Goal: Information Seeking & Learning: Learn about a topic

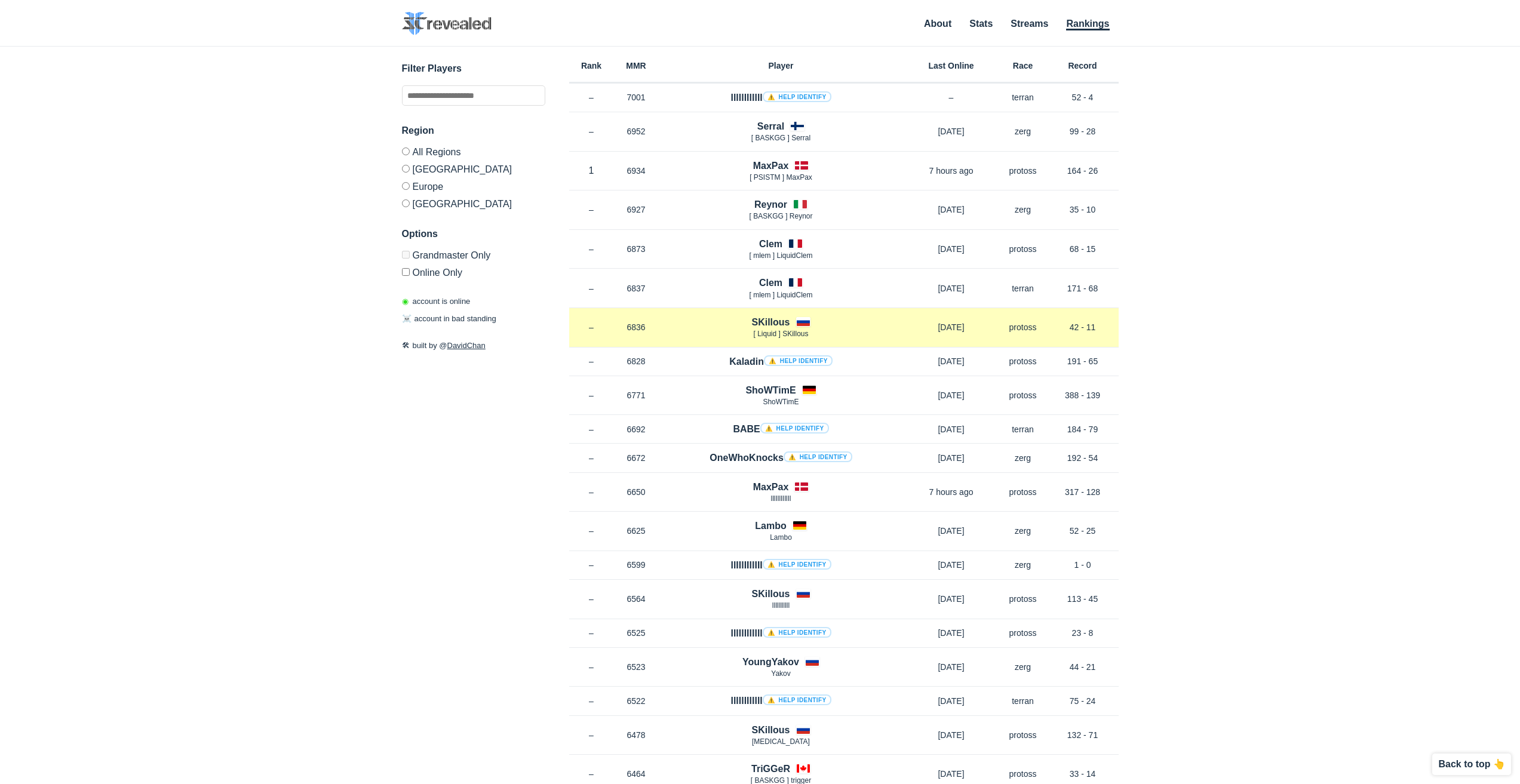
click at [777, 324] on h4 "SKillous" at bounding box center [770, 322] width 38 height 14
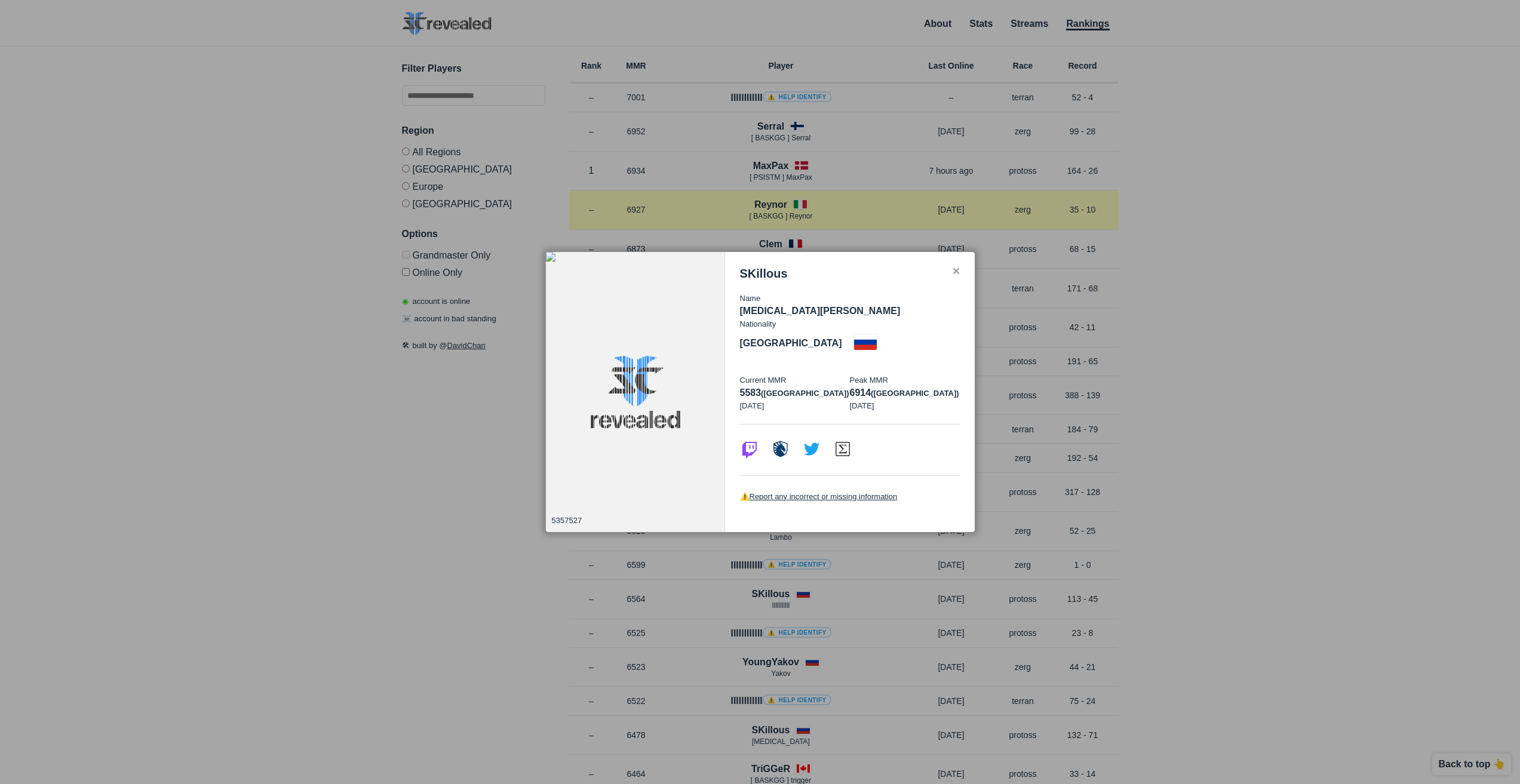
drag, startPoint x: 1066, startPoint y: 210, endPoint x: 1054, endPoint y: 221, distance: 16.3
click at [1066, 210] on div at bounding box center [760, 392] width 1520 height 784
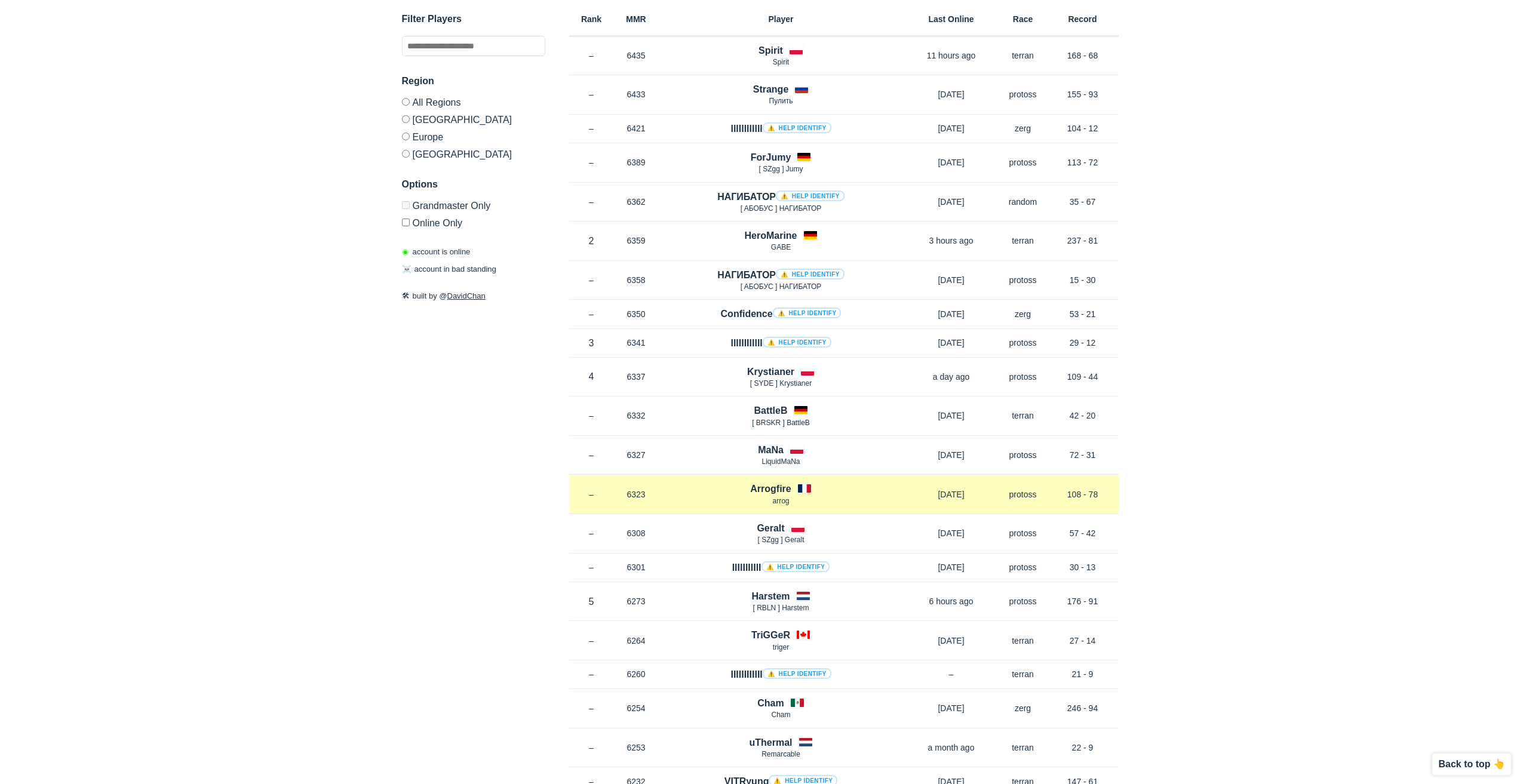
scroll to position [776, 0]
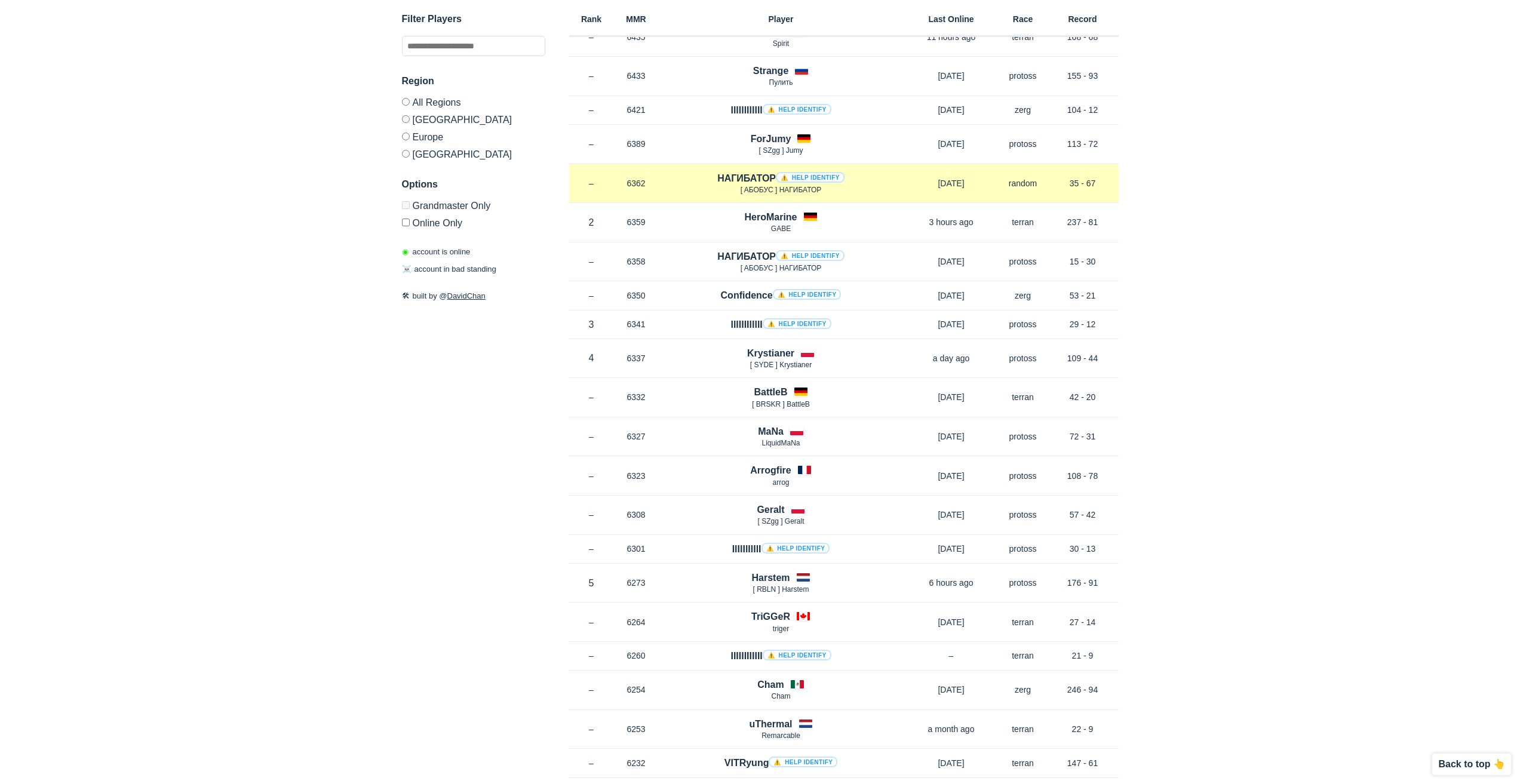
click at [764, 191] on span "[ AБОБУC ] НАГИБАТОР" at bounding box center [781, 189] width 81 height 8
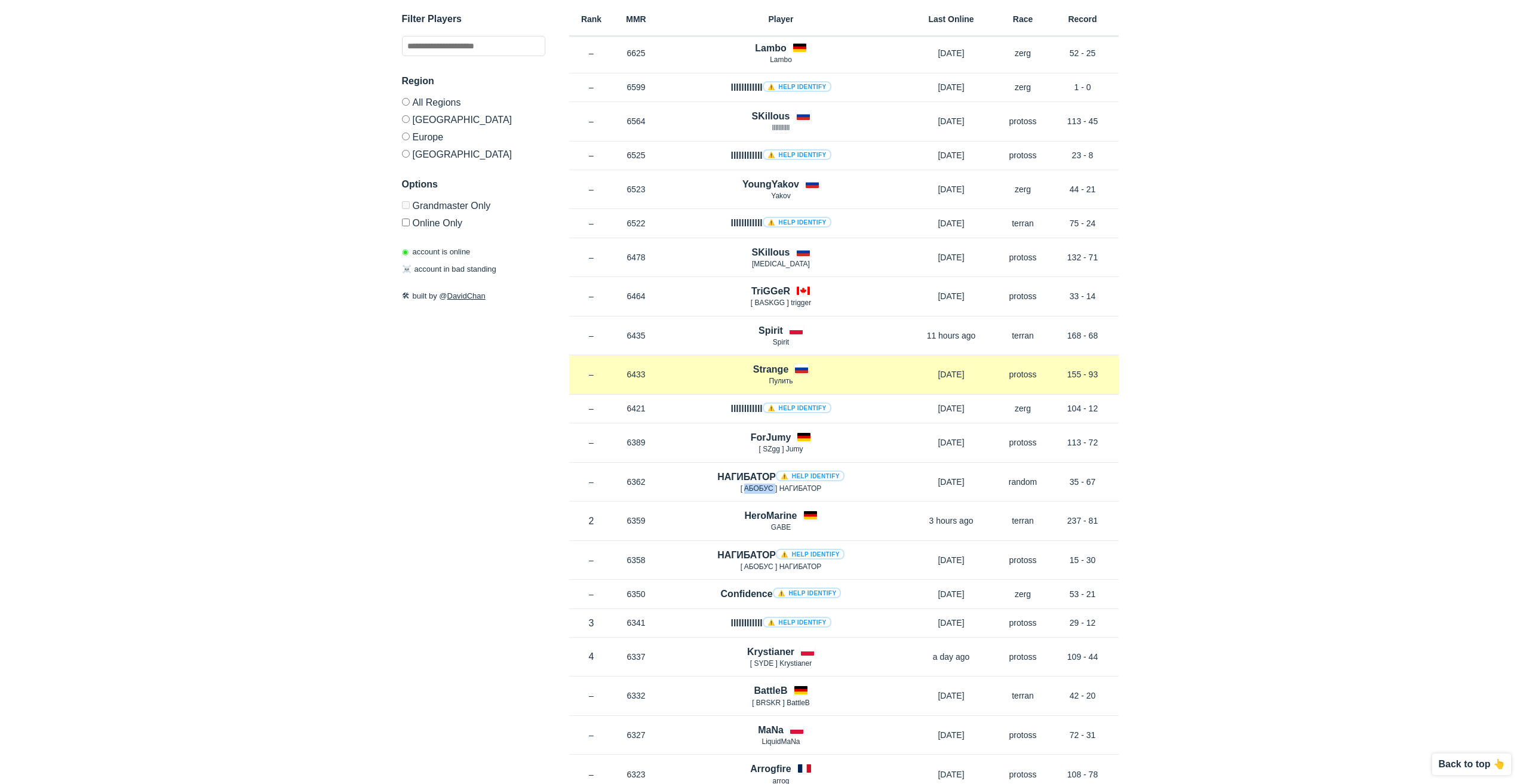
scroll to position [538, 0]
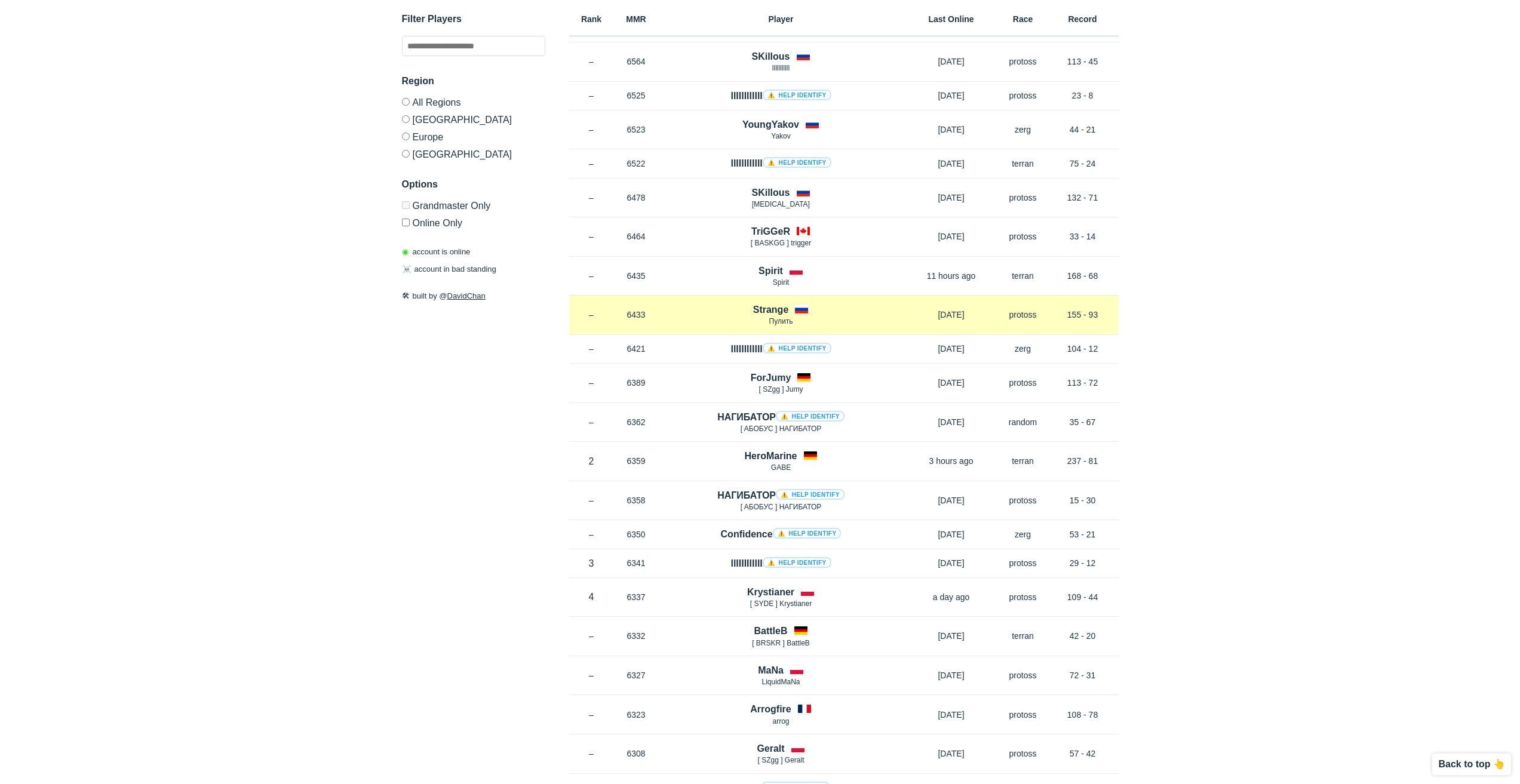
click at [779, 305] on h4 "Strange" at bounding box center [771, 309] width 36 height 14
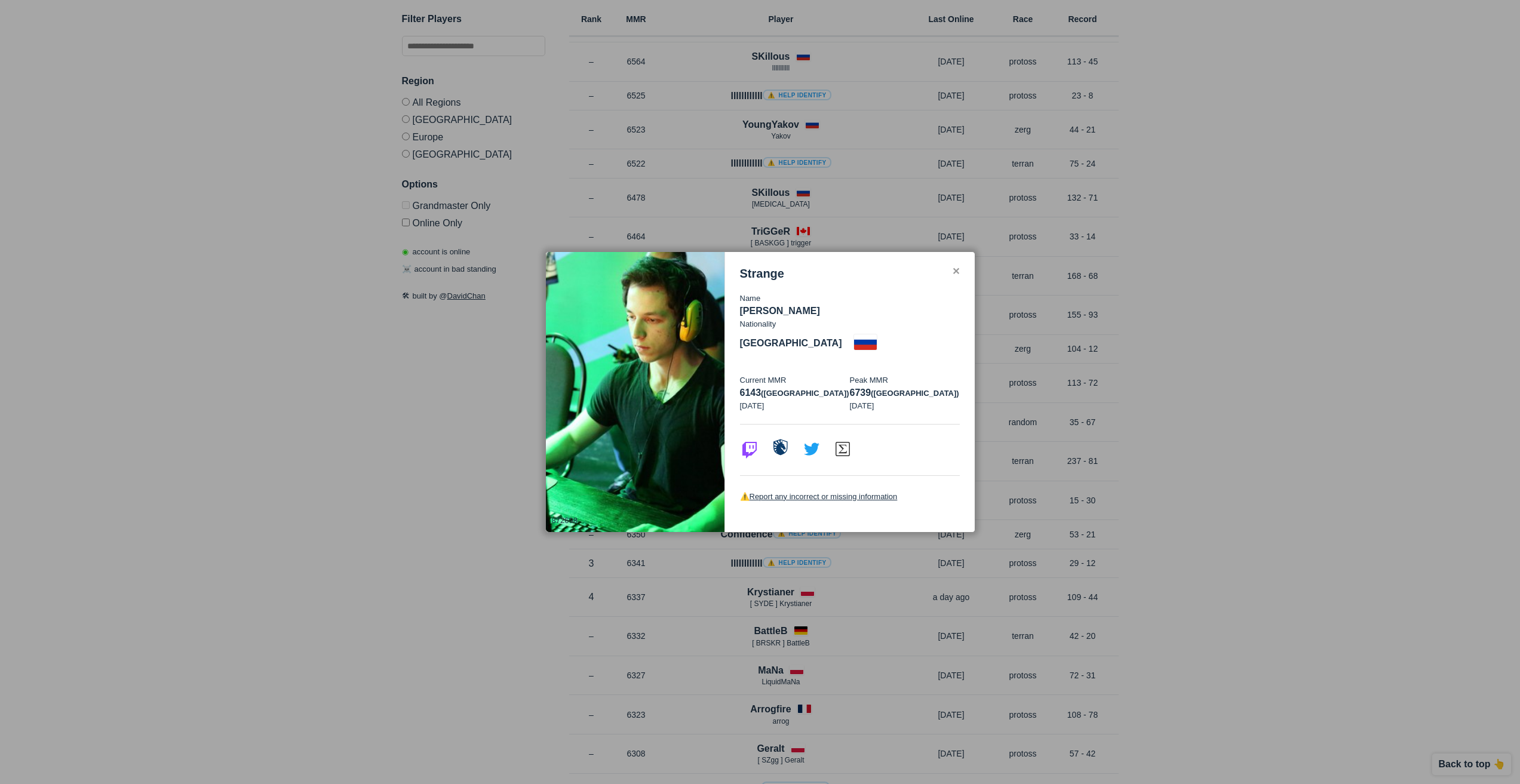
click at [777, 438] on img at bounding box center [780, 447] width 19 height 19
click at [960, 282] on div "Strange Name [PERSON_NAME] Nationality [DEMOGRAPHIC_DATA] Current MMR 6143 (eu)…" at bounding box center [849, 393] width 249 height 281
click at [954, 281] on div "Strange" at bounding box center [849, 273] width 220 height 14
click at [953, 276] on div "✕" at bounding box center [956, 271] width 8 height 10
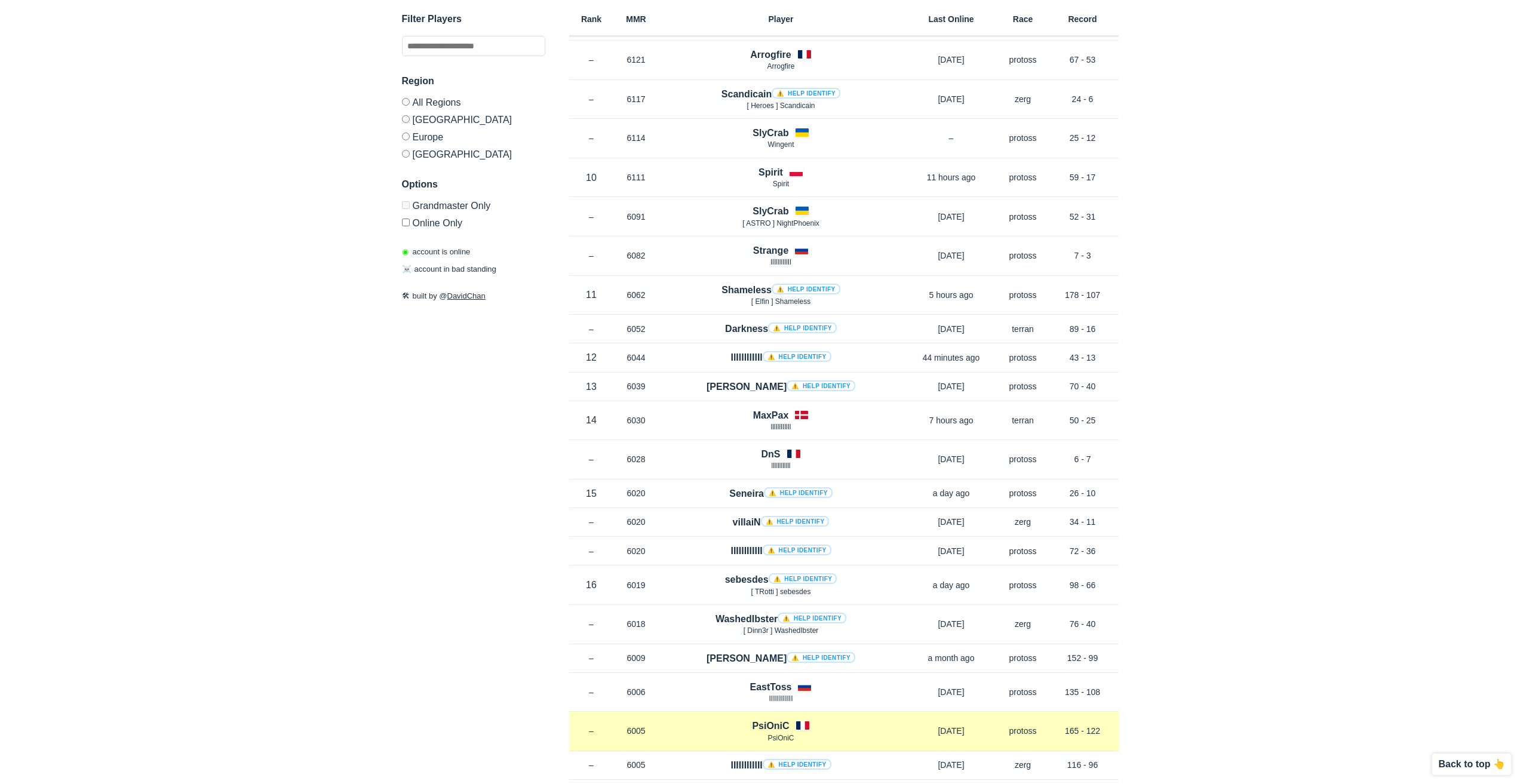
scroll to position [1971, 0]
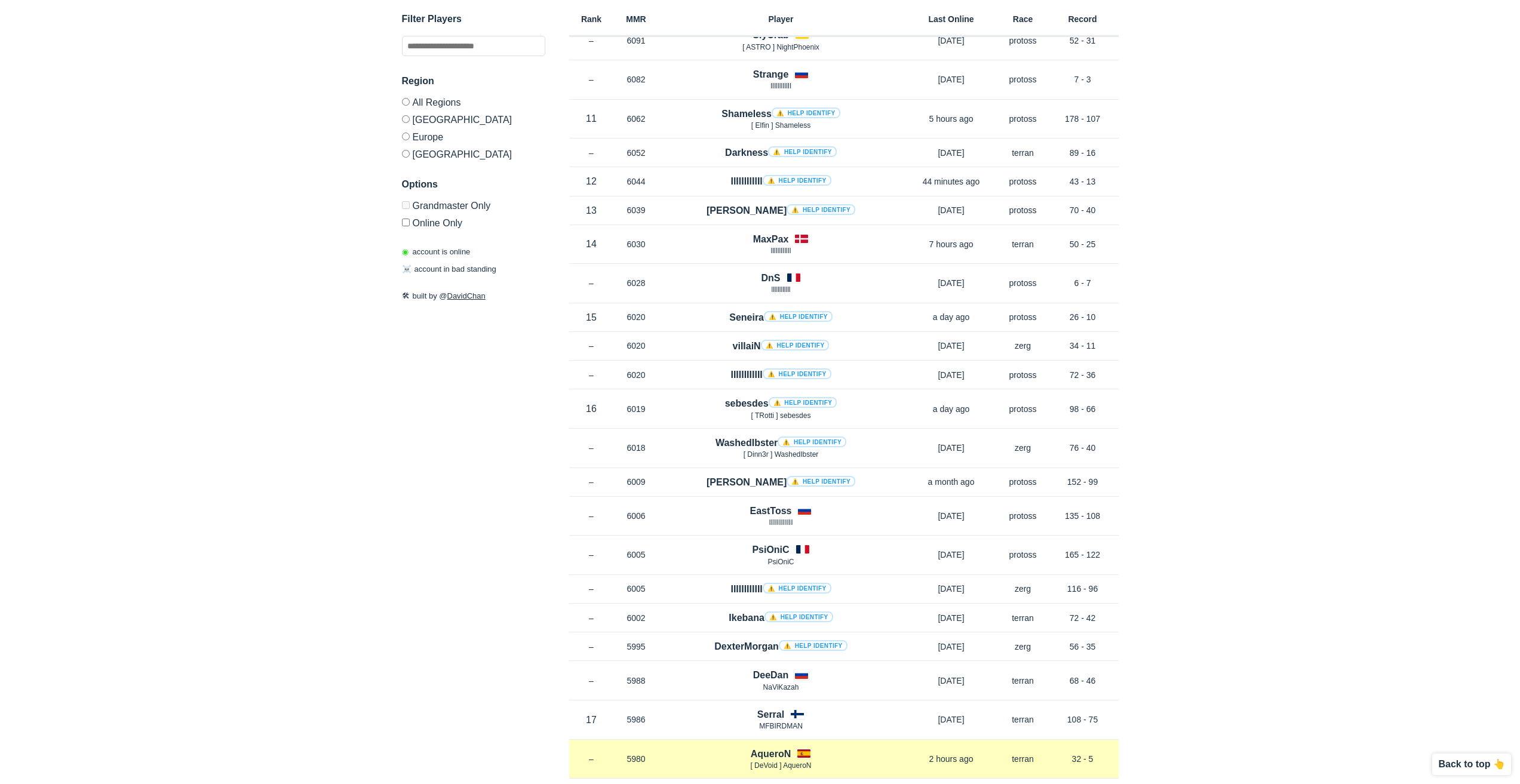
scroll to position [2329, 0]
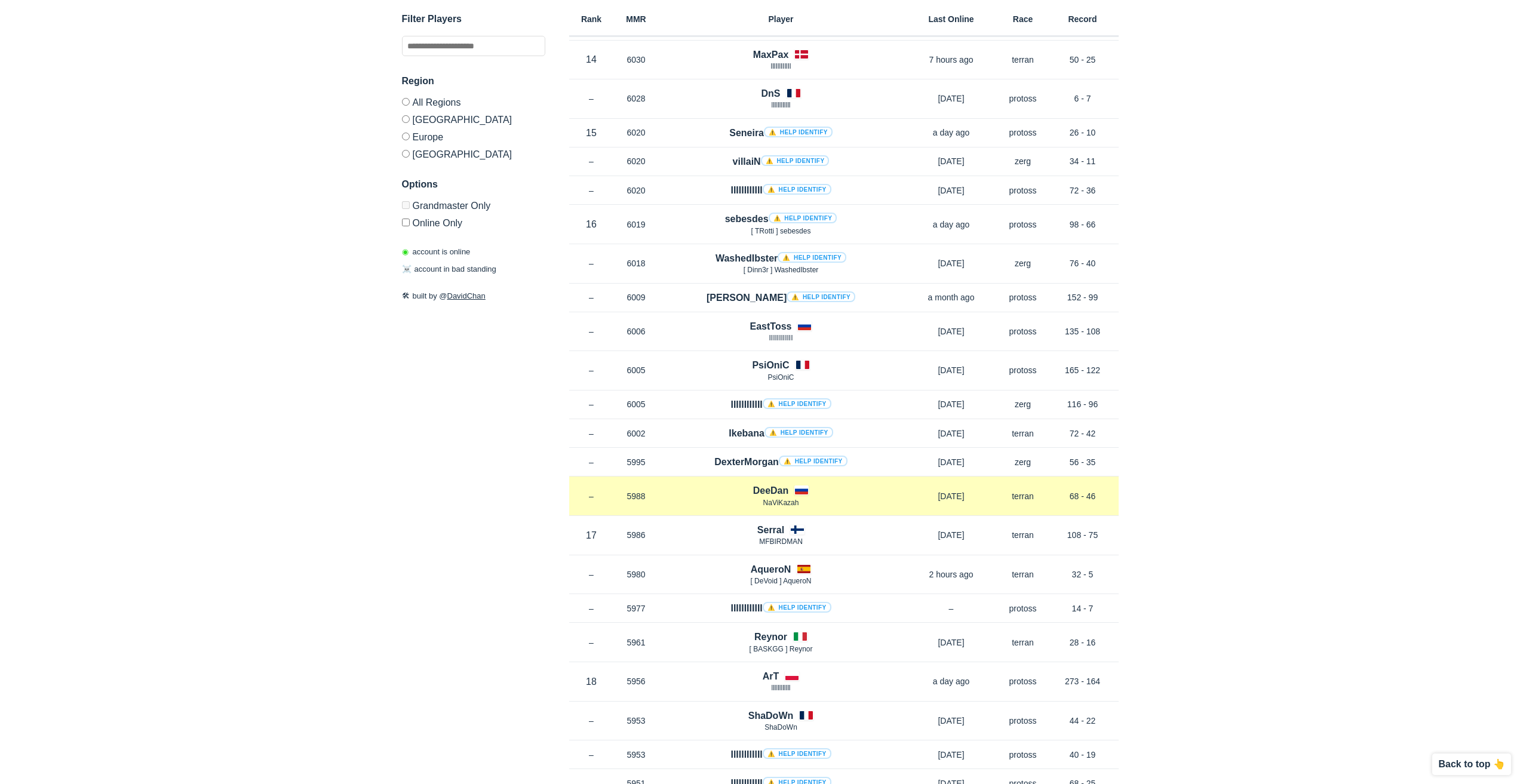
click at [765, 487] on h4 "DeeDan" at bounding box center [771, 490] width 36 height 14
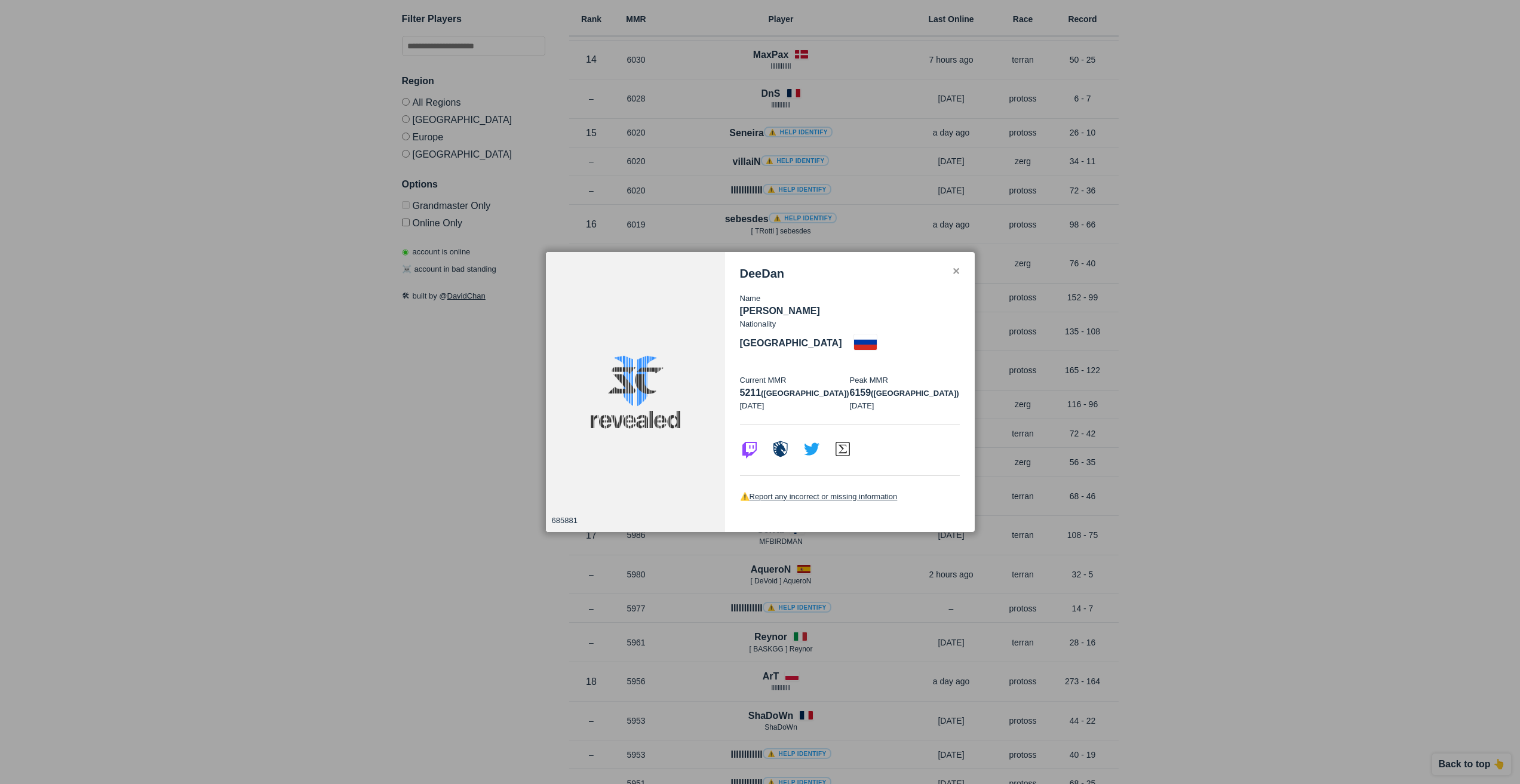
click at [1148, 394] on div at bounding box center [760, 392] width 1520 height 784
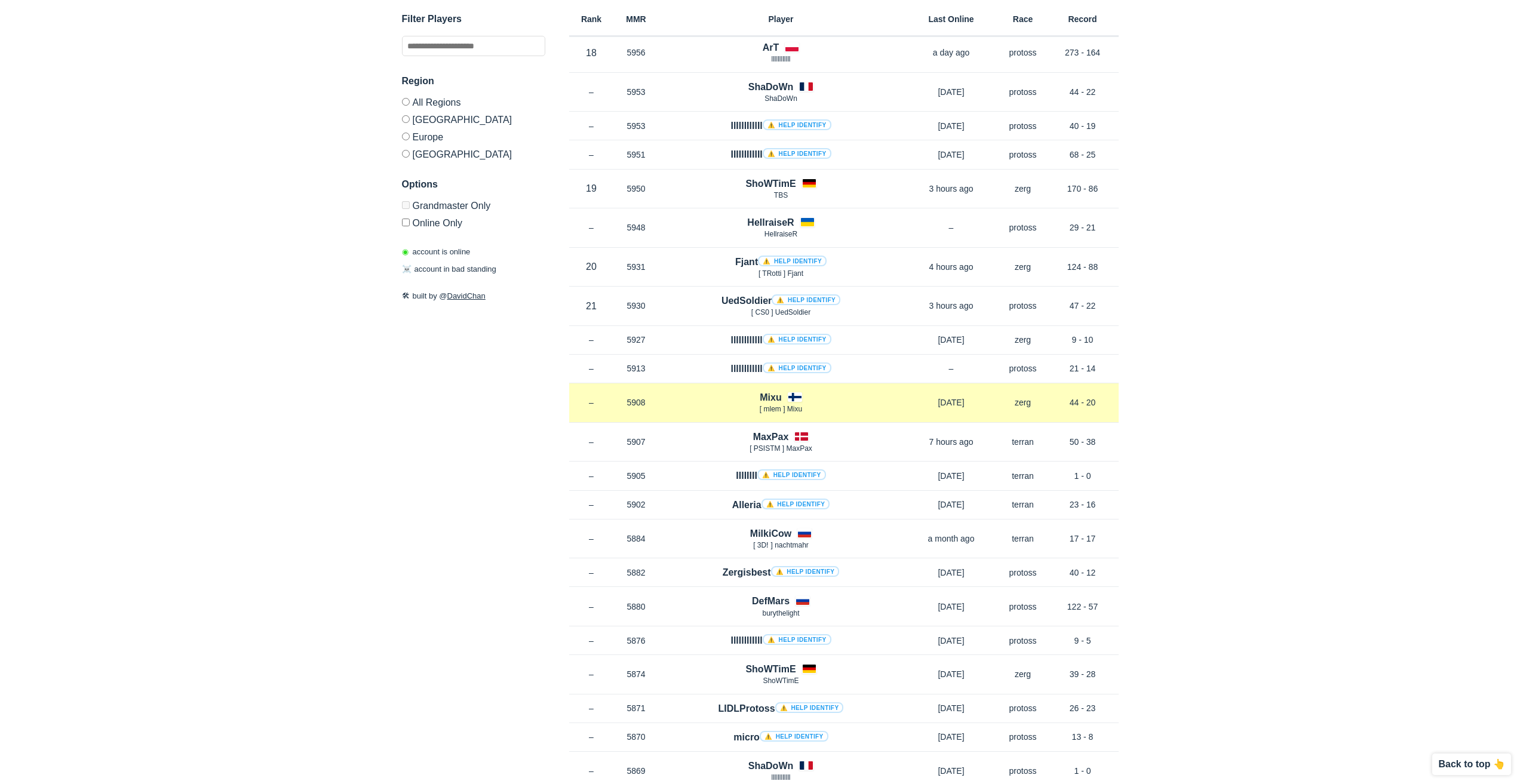
scroll to position [3046, 0]
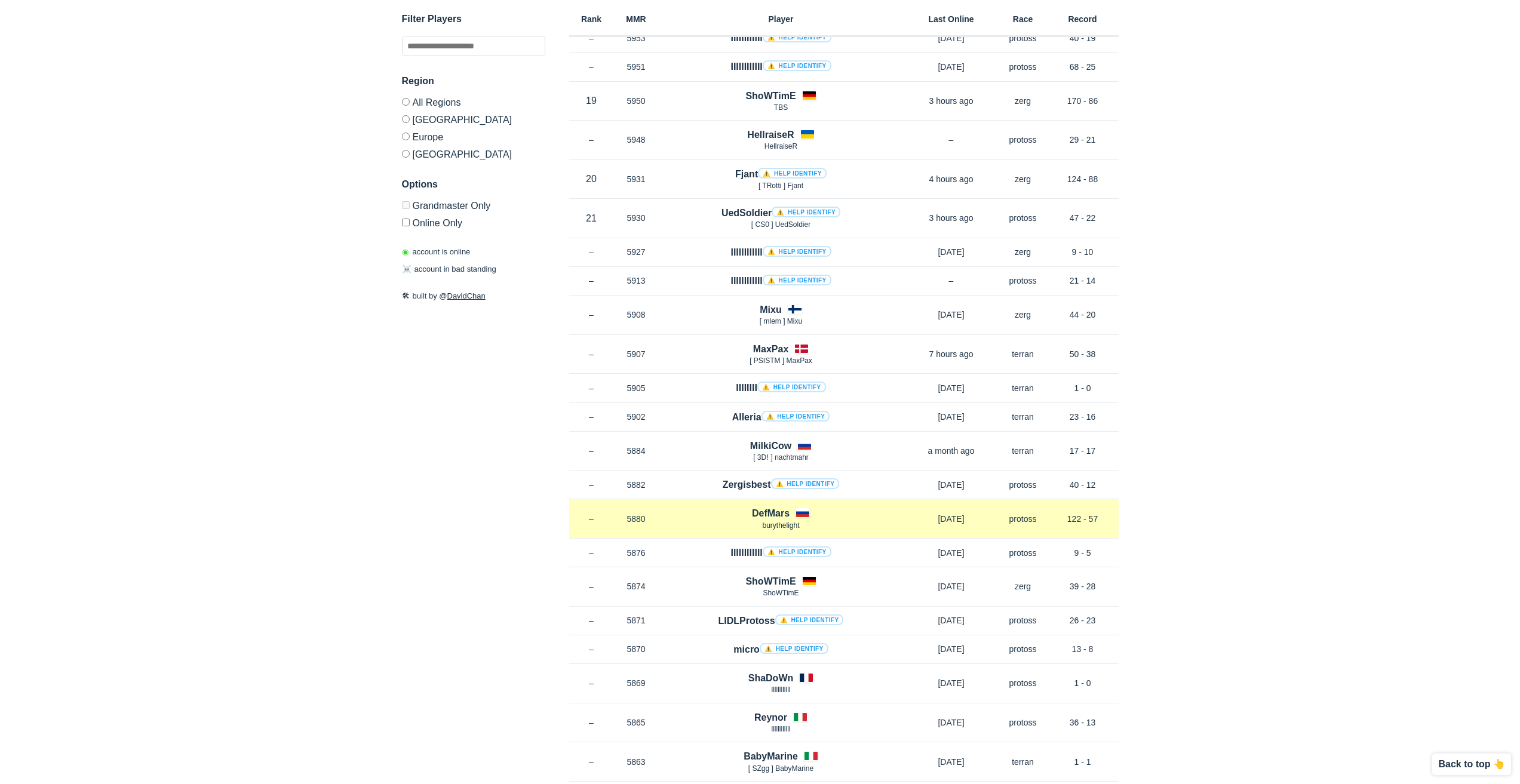
click at [780, 511] on h4 "DefMars" at bounding box center [771, 513] width 38 height 14
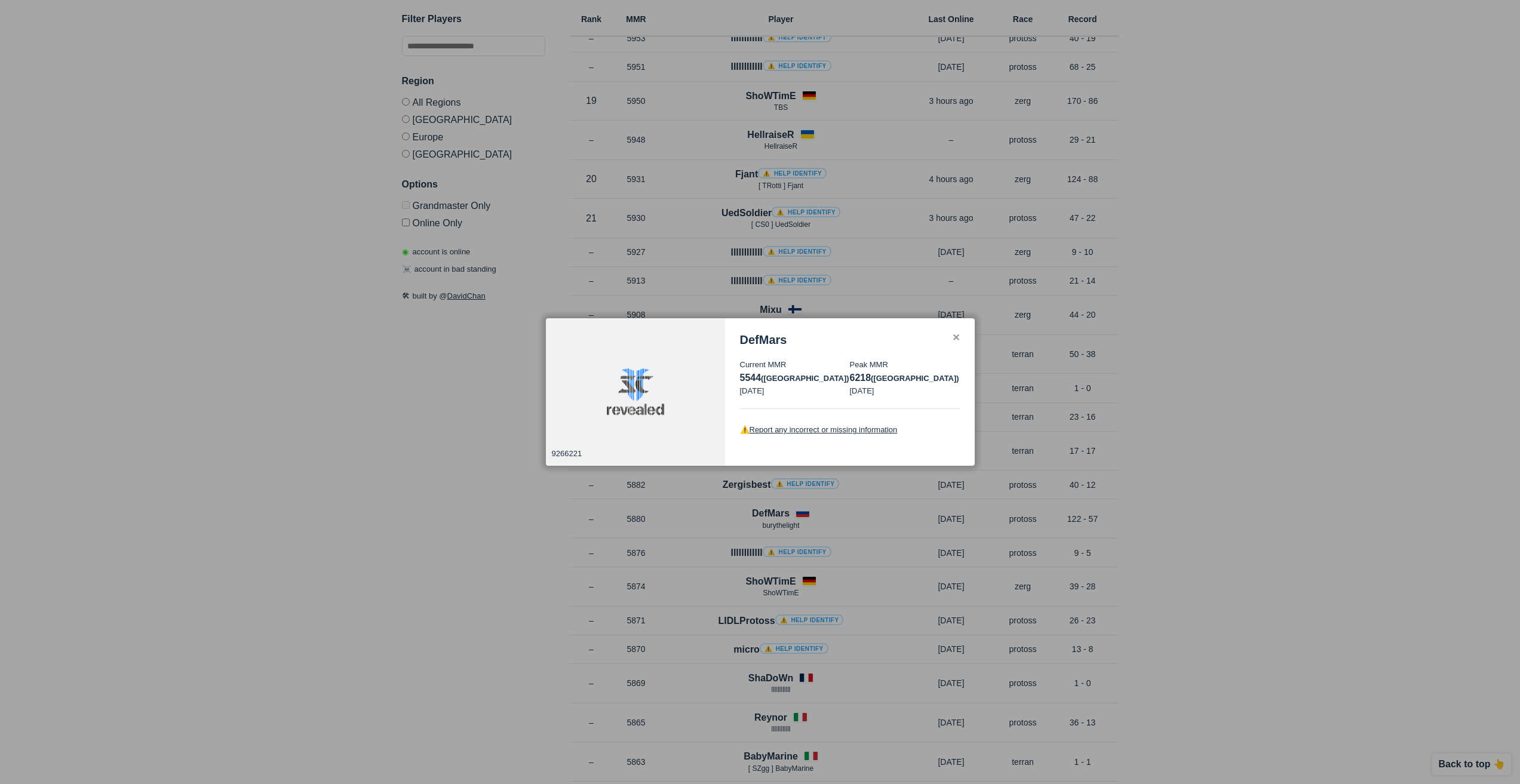
click at [1112, 412] on div at bounding box center [760, 392] width 1520 height 784
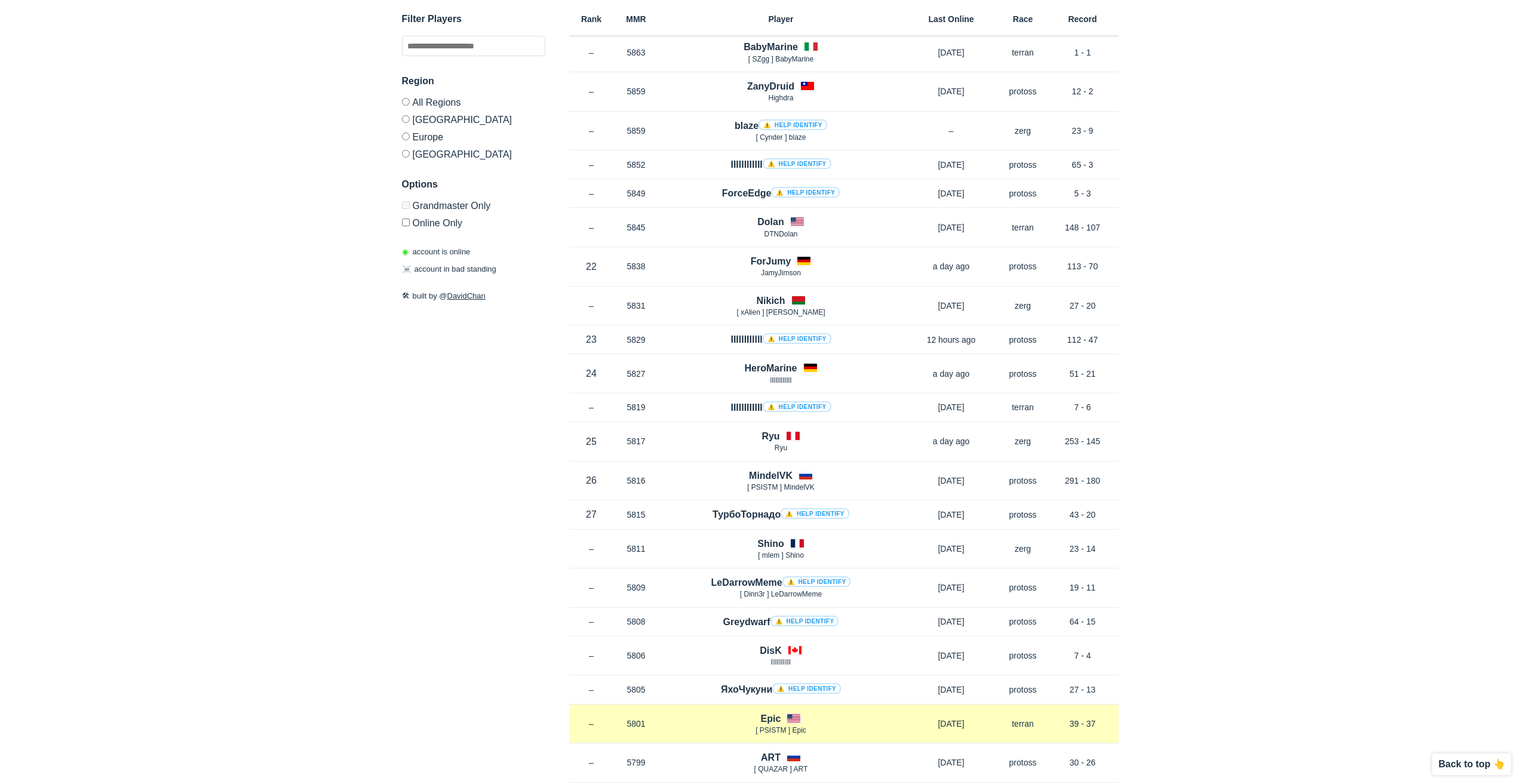
scroll to position [4001, 0]
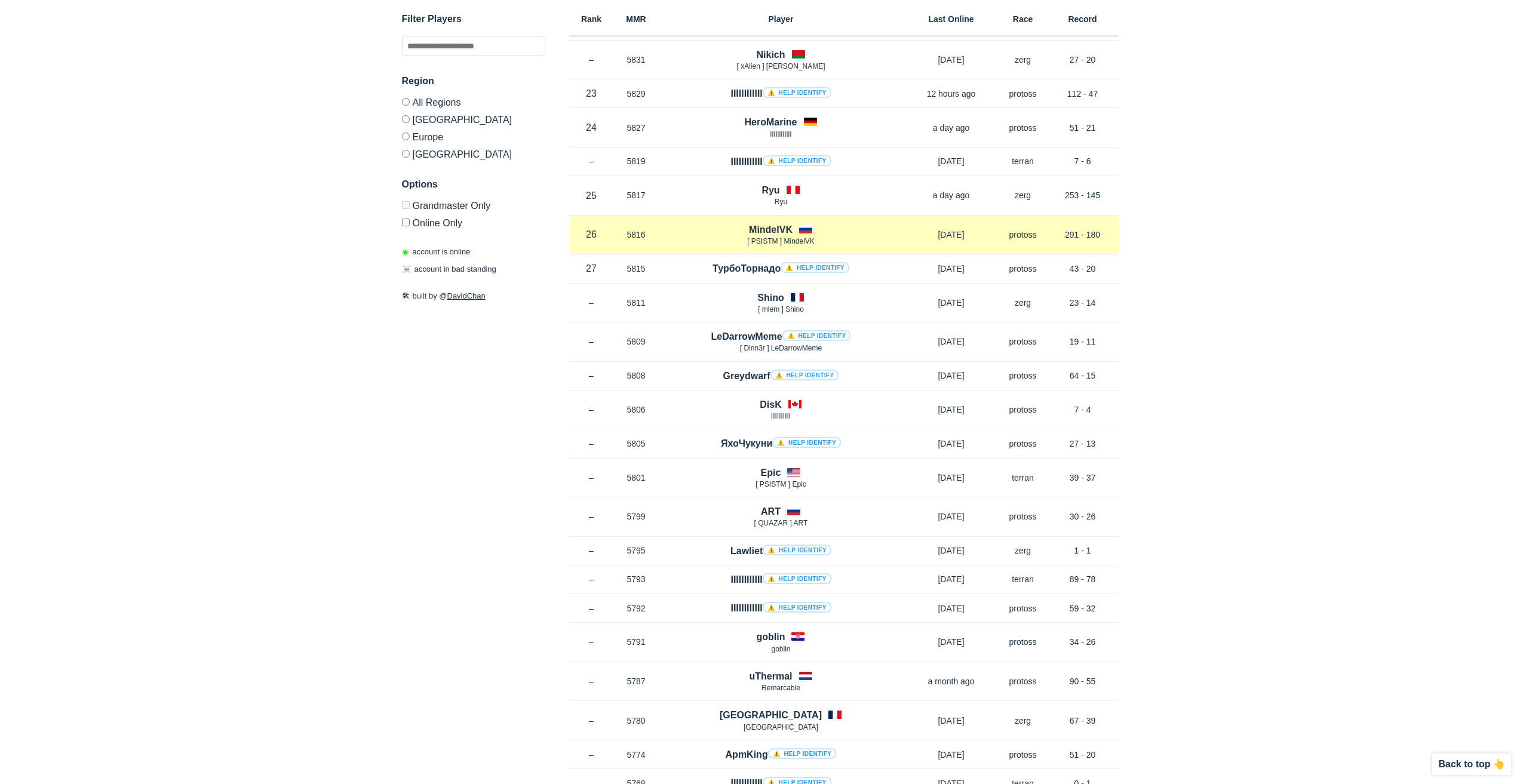
click at [761, 232] on h4 "MindelVK" at bounding box center [771, 230] width 44 height 14
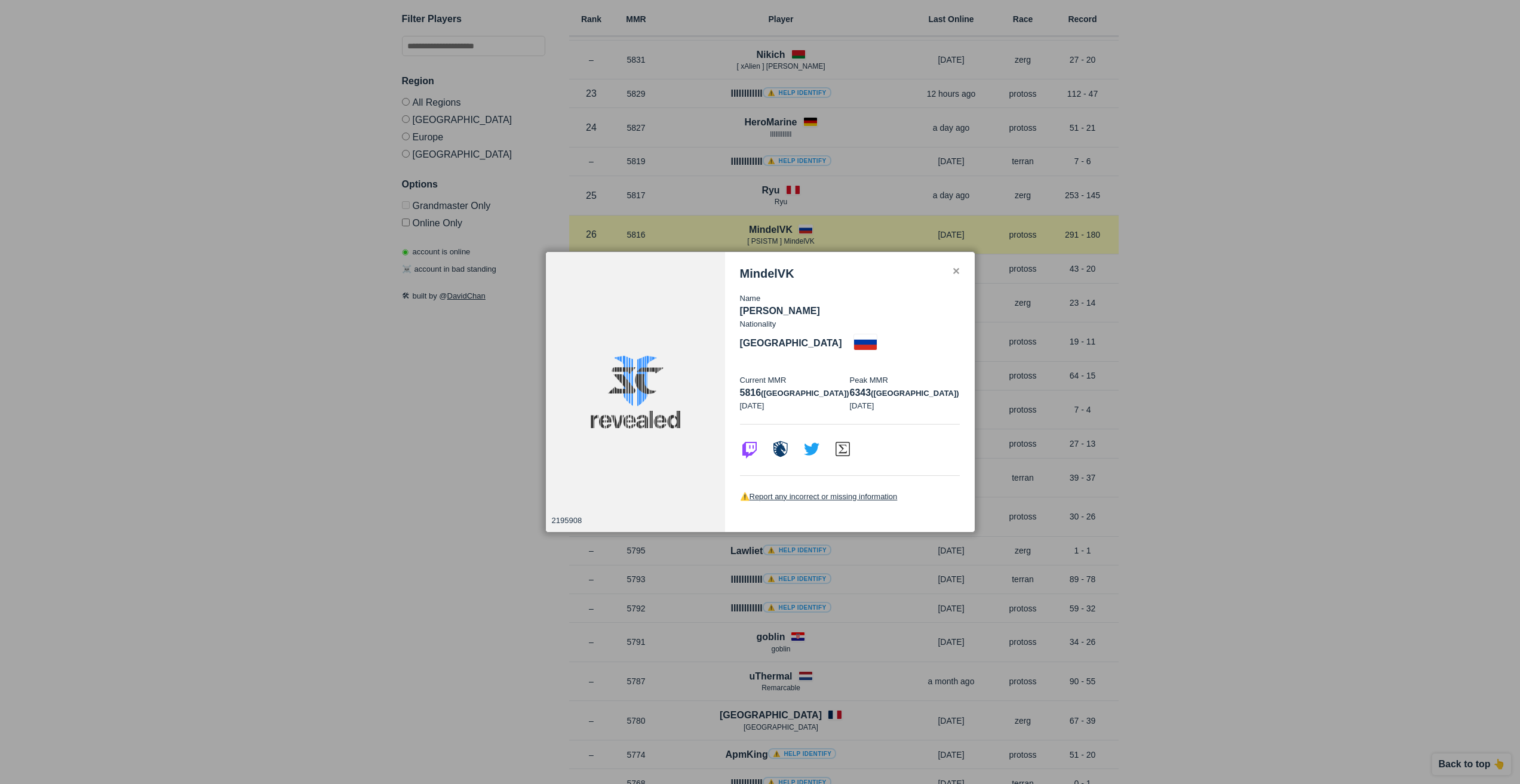
drag, startPoint x: 752, startPoint y: 191, endPoint x: 737, endPoint y: 224, distance: 36.2
click at [750, 190] on div at bounding box center [760, 392] width 1520 height 784
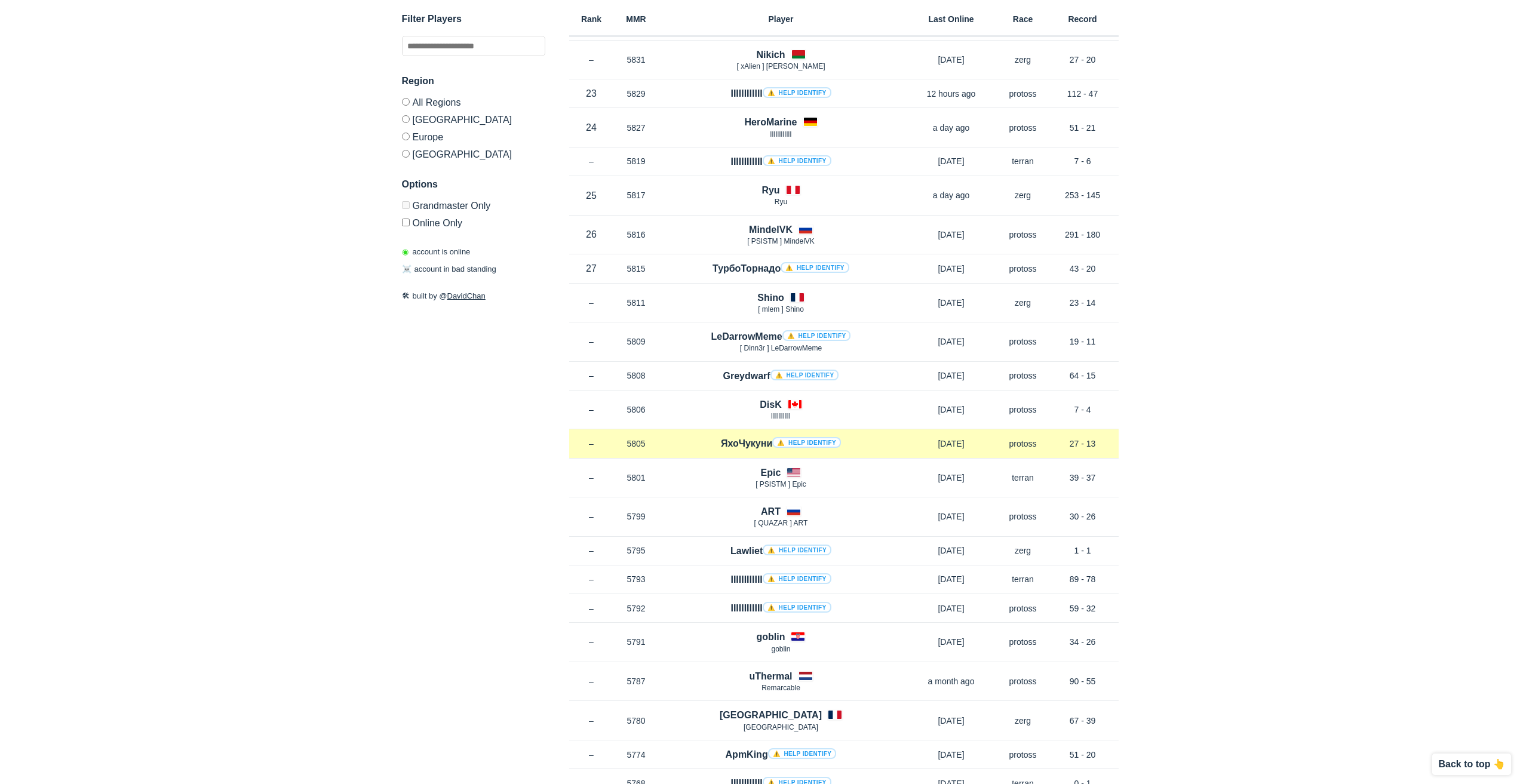
click at [759, 445] on h4 "ЯхоЧукуни ⚠️ Help identify" at bounding box center [781, 443] width 120 height 14
click at [823, 440] on link "⚠️ Help identify" at bounding box center [806, 442] width 68 height 11
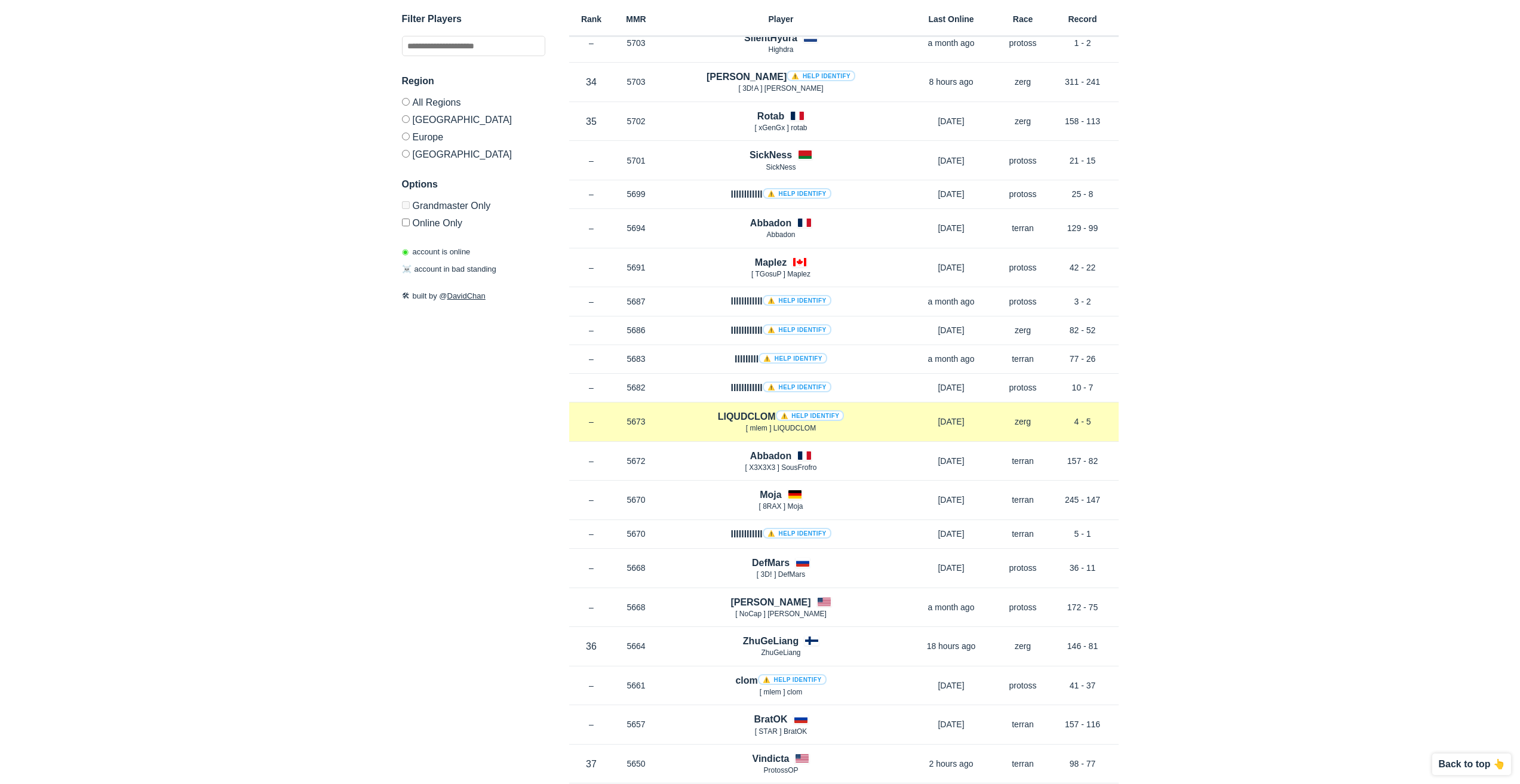
scroll to position [5734, 0]
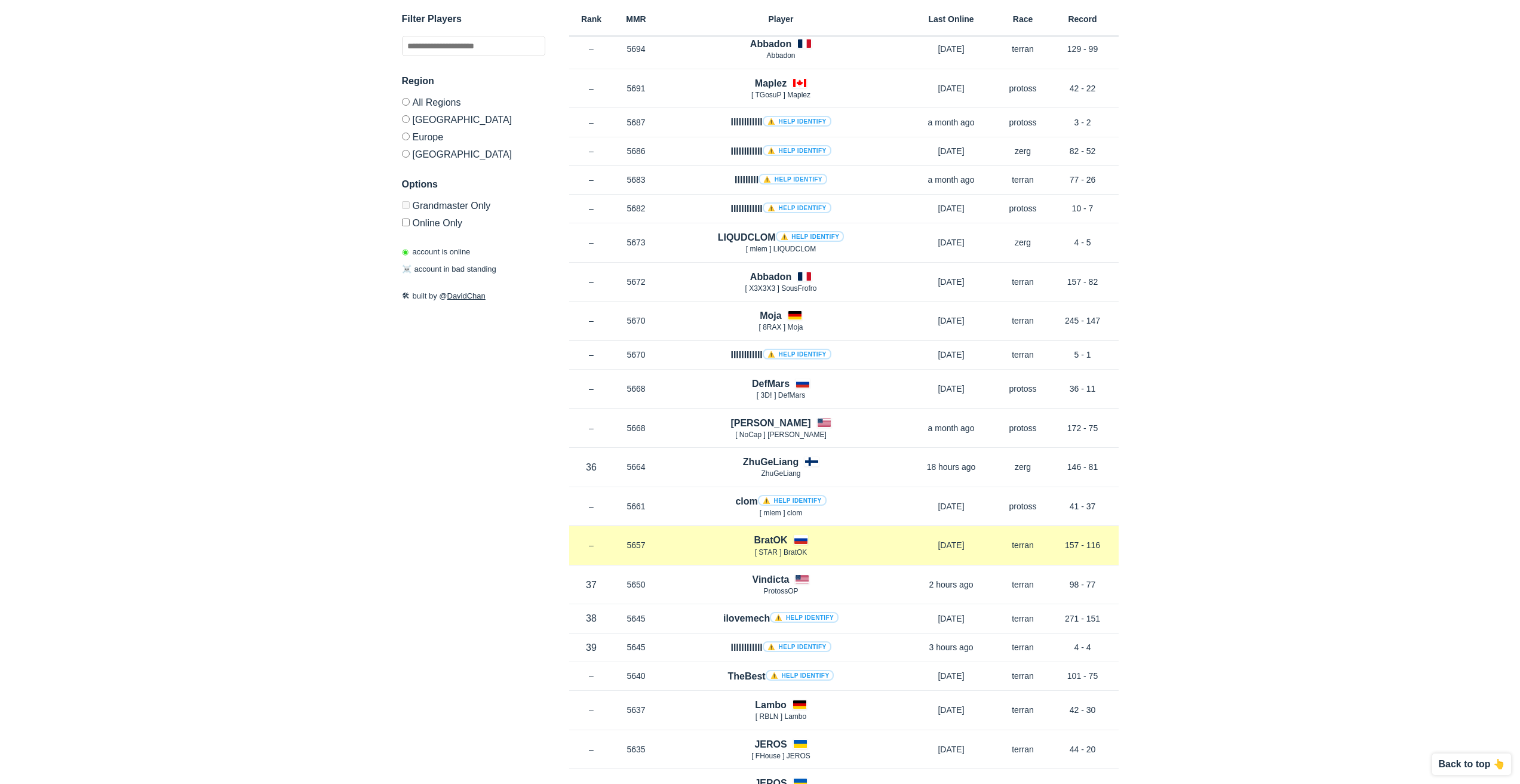
click at [762, 538] on h4 "BratOK" at bounding box center [771, 540] width 34 height 14
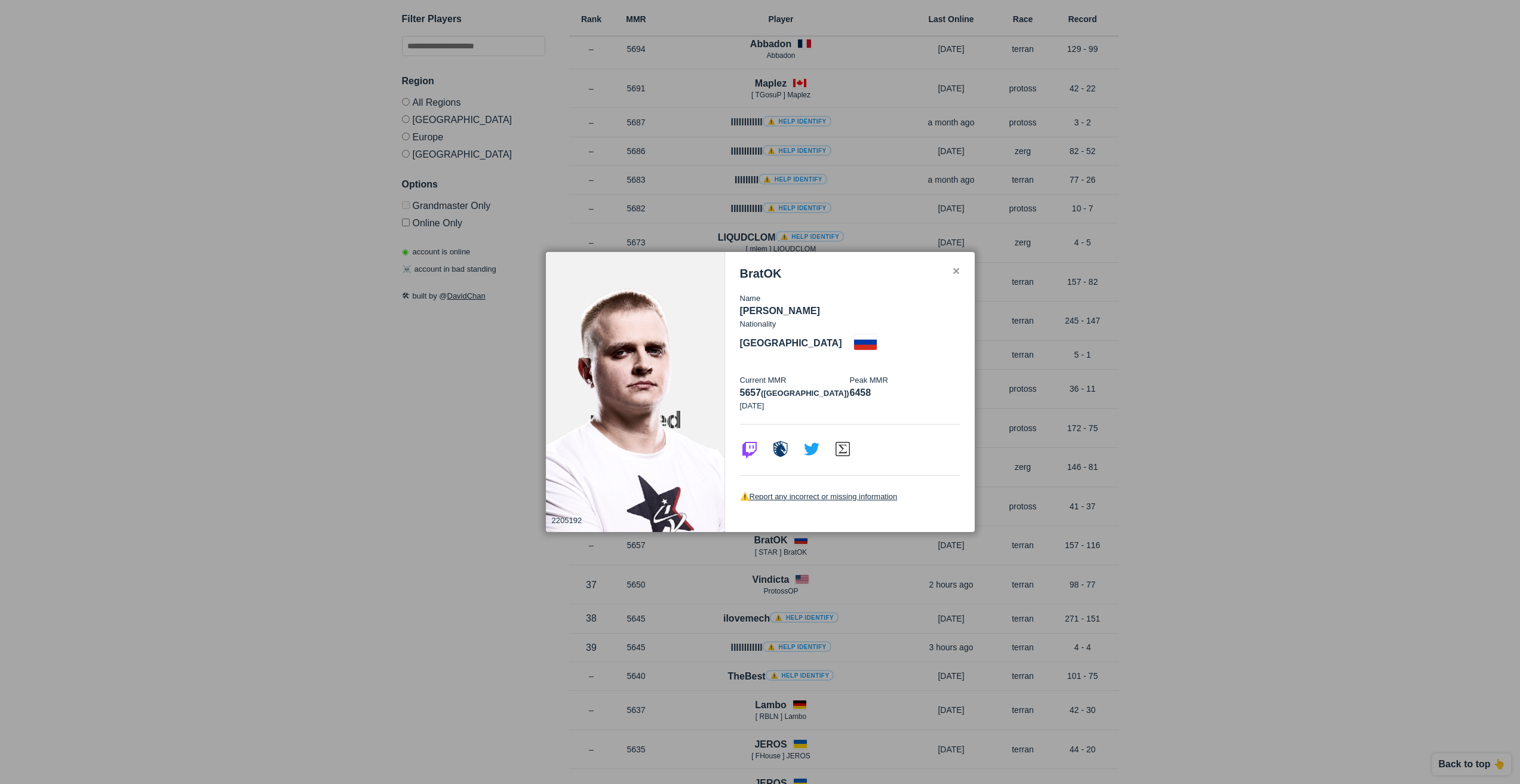
drag, startPoint x: 1160, startPoint y: 383, endPoint x: 1316, endPoint y: 442, distance: 166.8
click at [1162, 383] on div at bounding box center [760, 392] width 1520 height 784
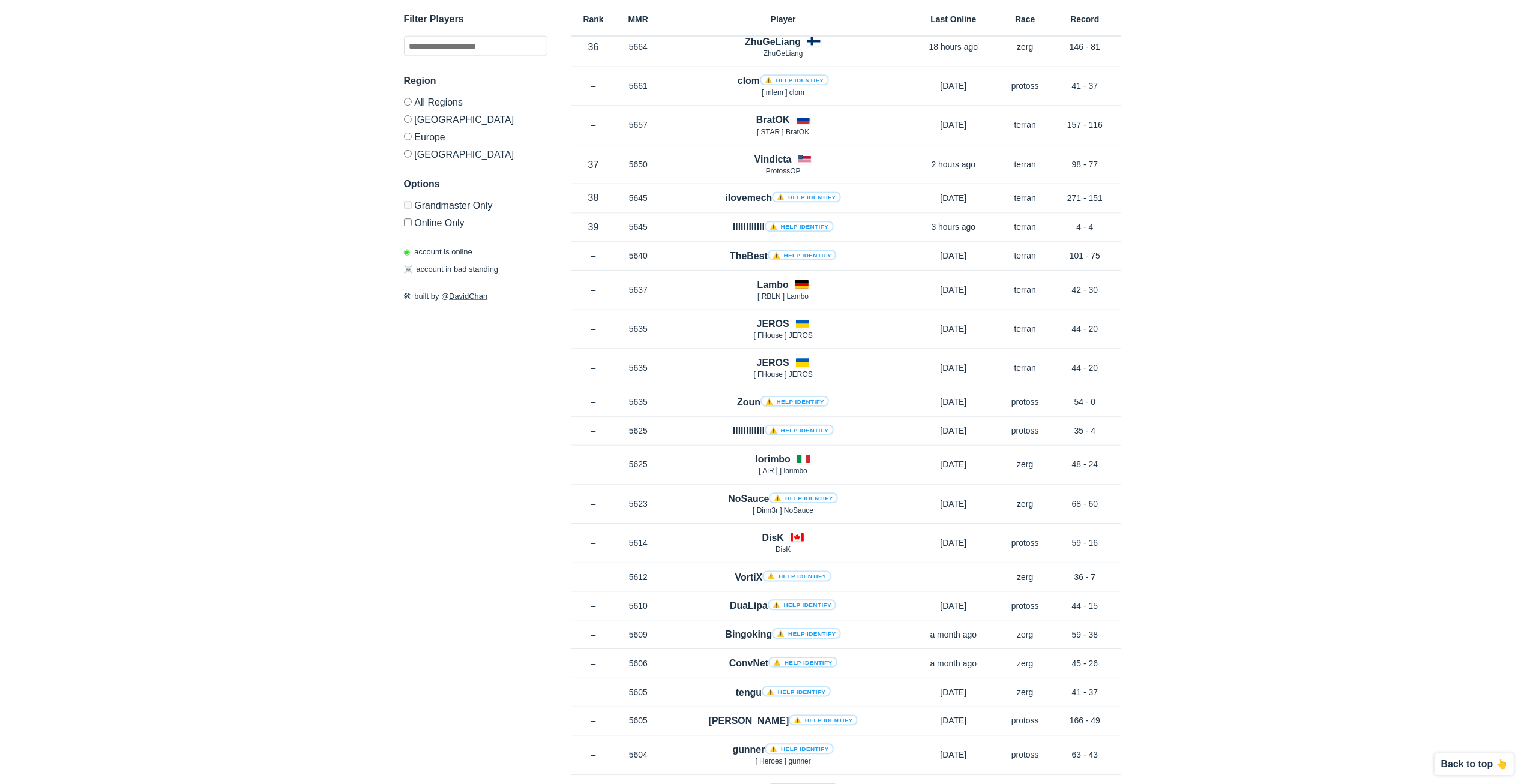
scroll to position [6332, 0]
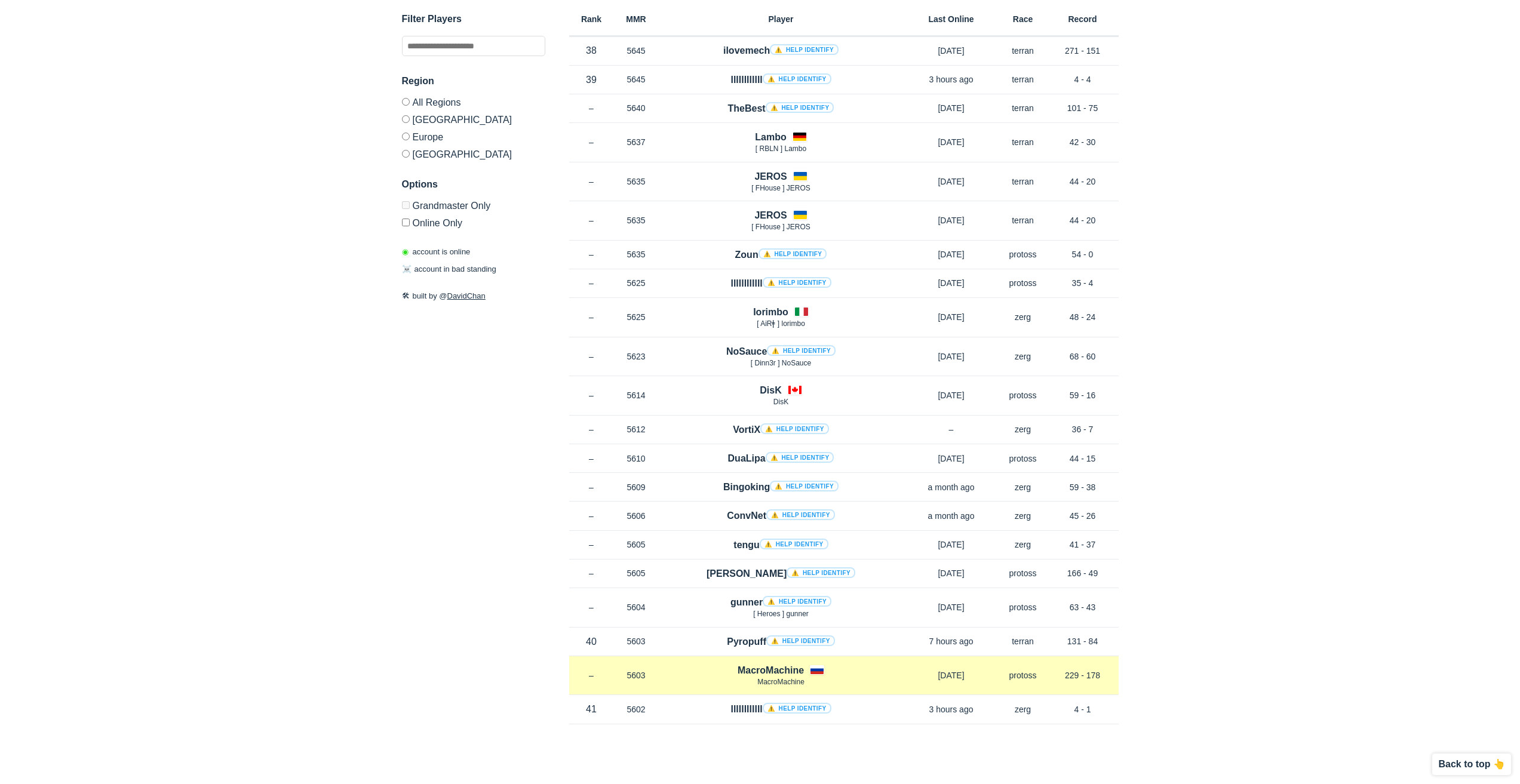
click at [769, 672] on h4 "MacroMachine" at bounding box center [771, 671] width 66 height 14
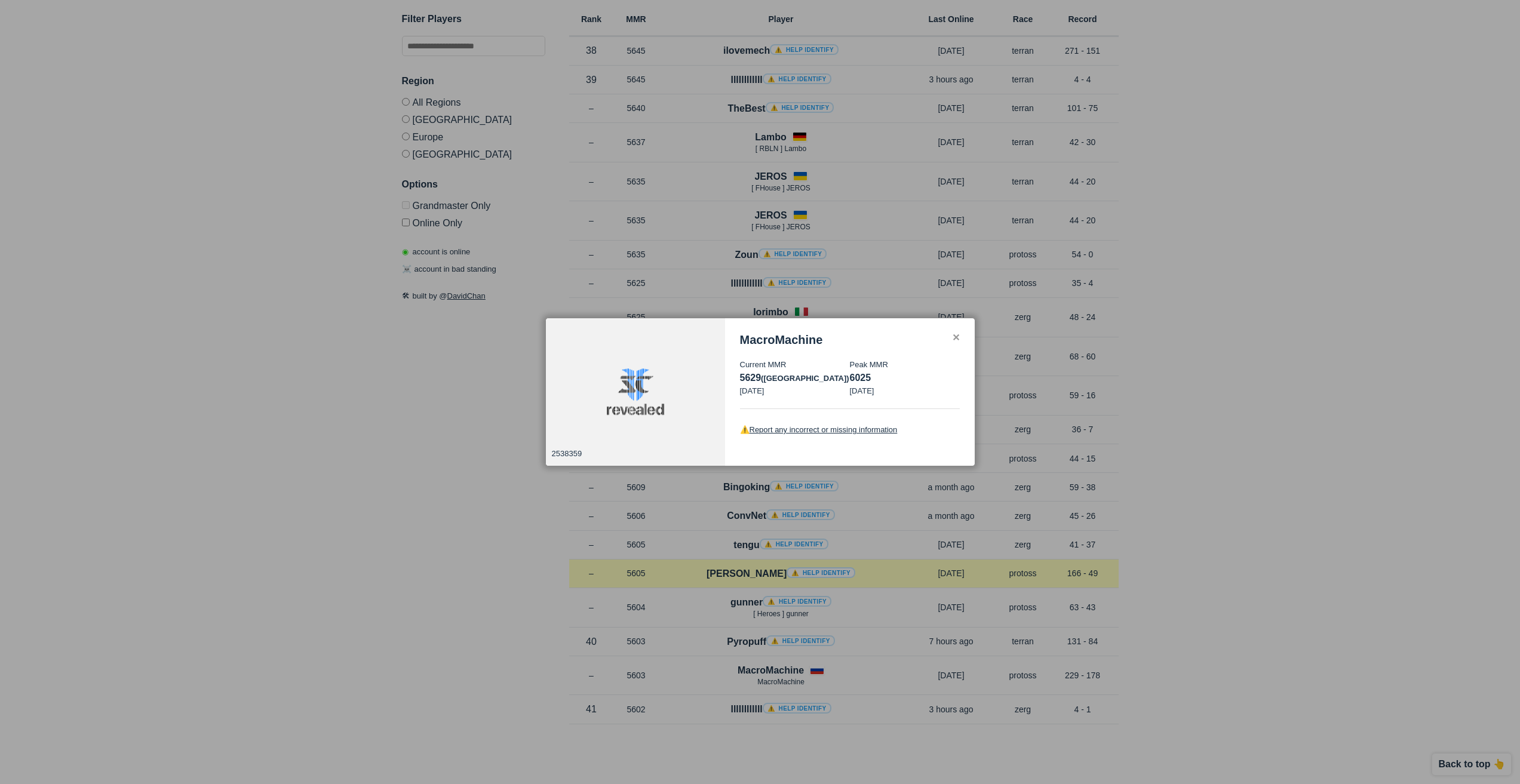
drag, startPoint x: 915, startPoint y: 576, endPoint x: 891, endPoint y: 583, distance: 25.0
click at [915, 576] on div at bounding box center [760, 392] width 1520 height 784
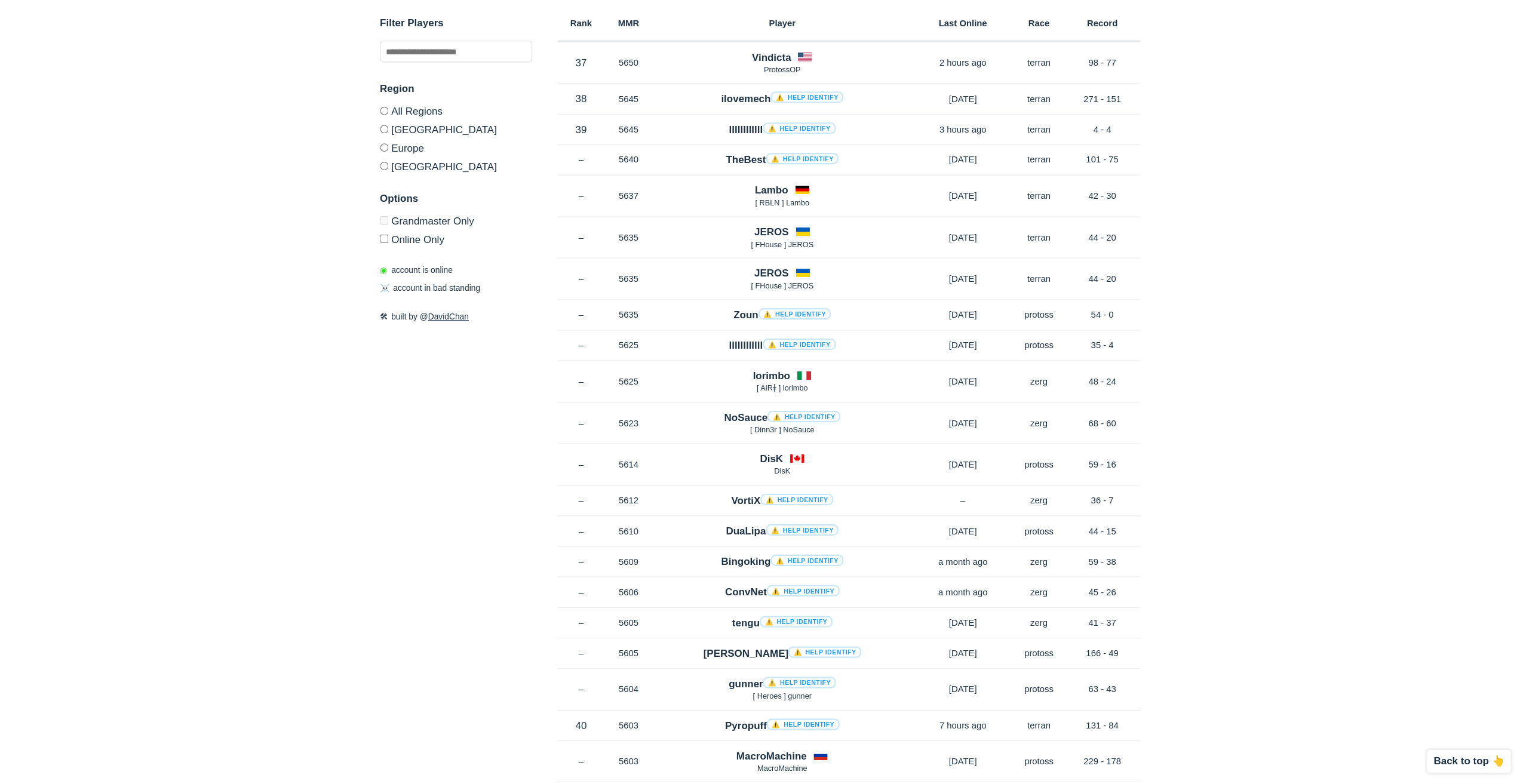
scroll to position [6261, 0]
